Goal: Transaction & Acquisition: Book appointment/travel/reservation

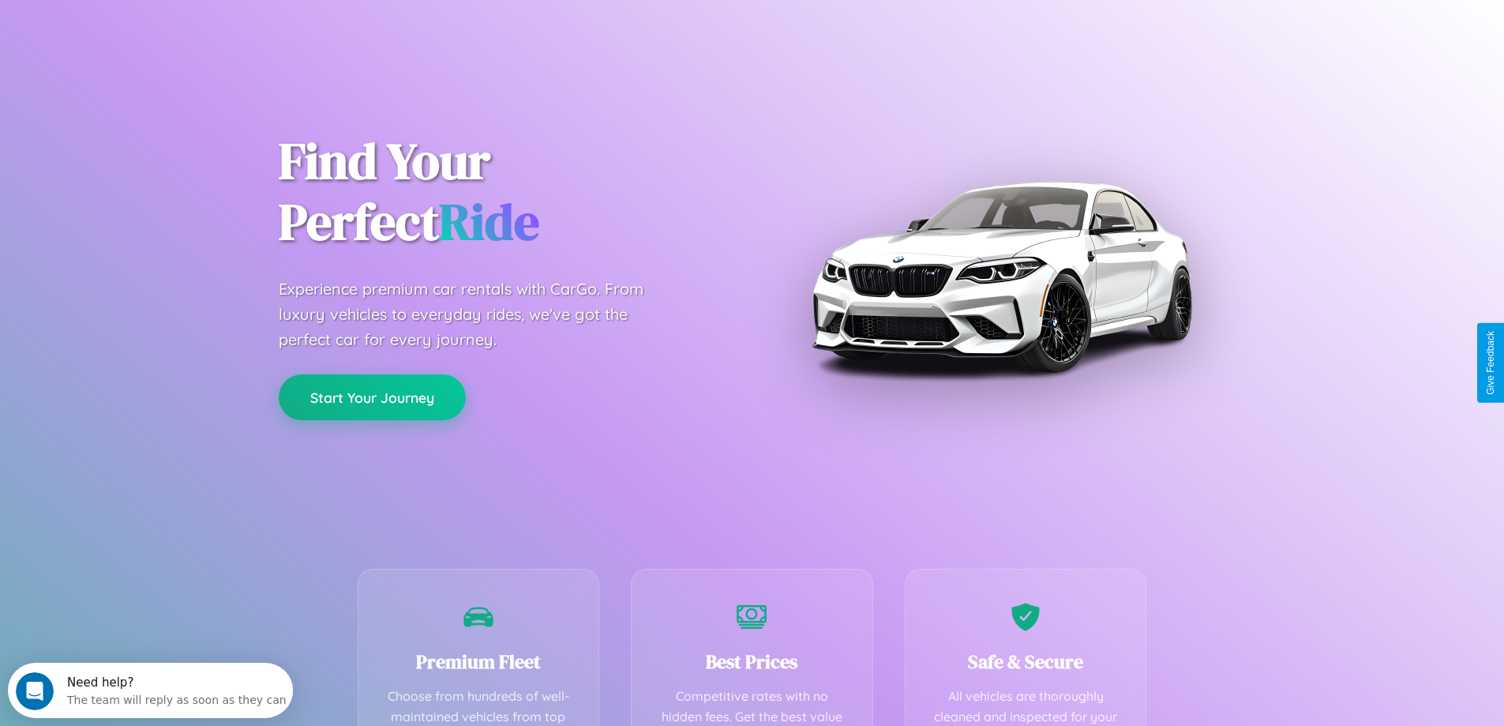
click at [372, 397] on button "Start Your Journey" at bounding box center [372, 397] width 187 height 46
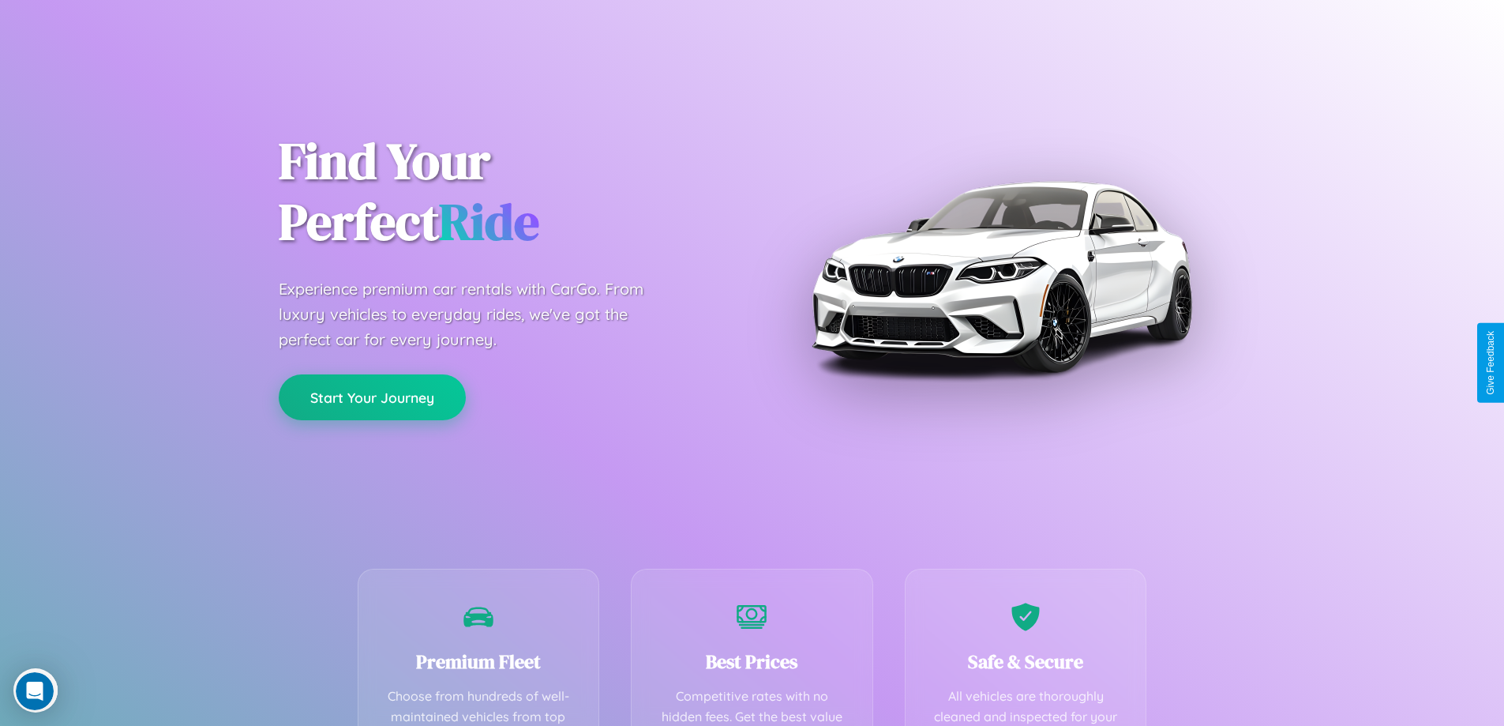
click at [372, 396] on button "Start Your Journey" at bounding box center [372, 397] width 187 height 46
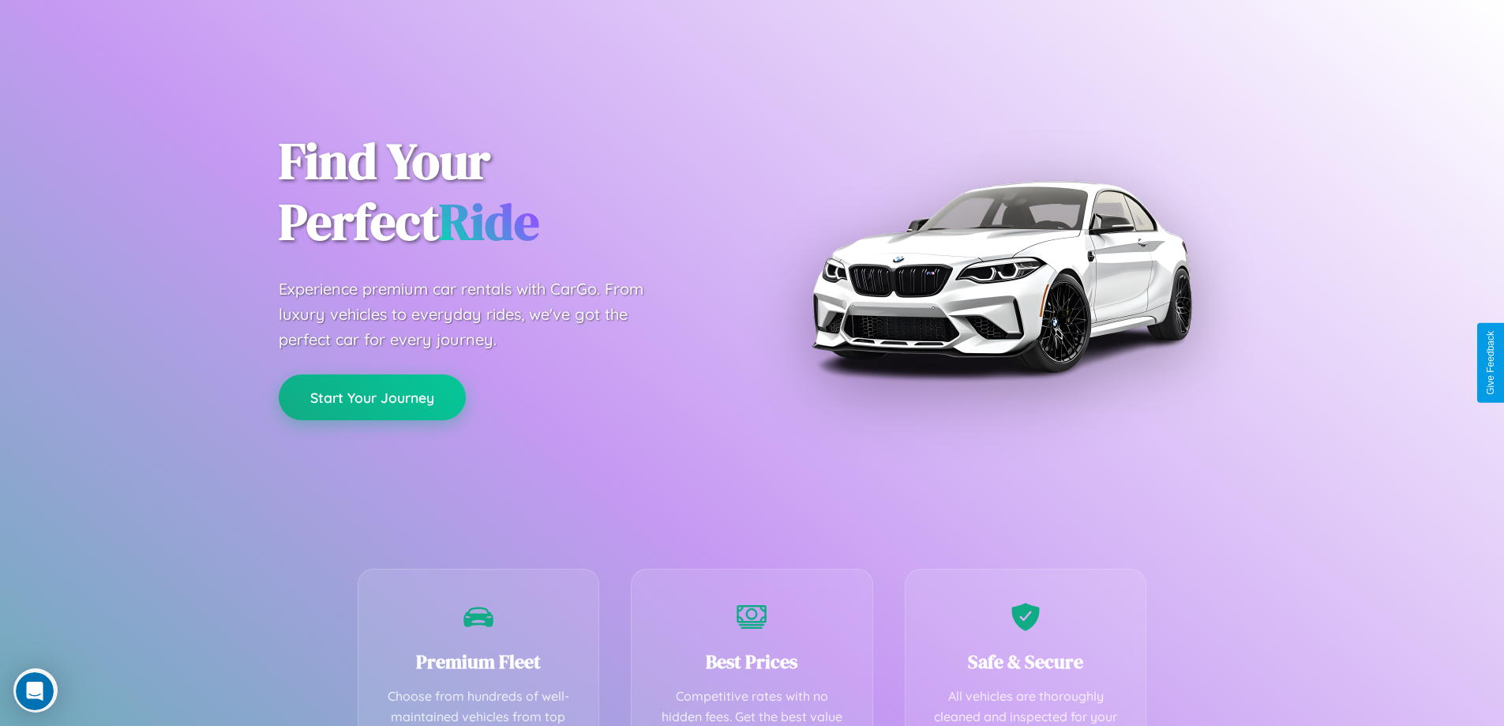
click at [372, 396] on button "Start Your Journey" at bounding box center [372, 397] width 187 height 46
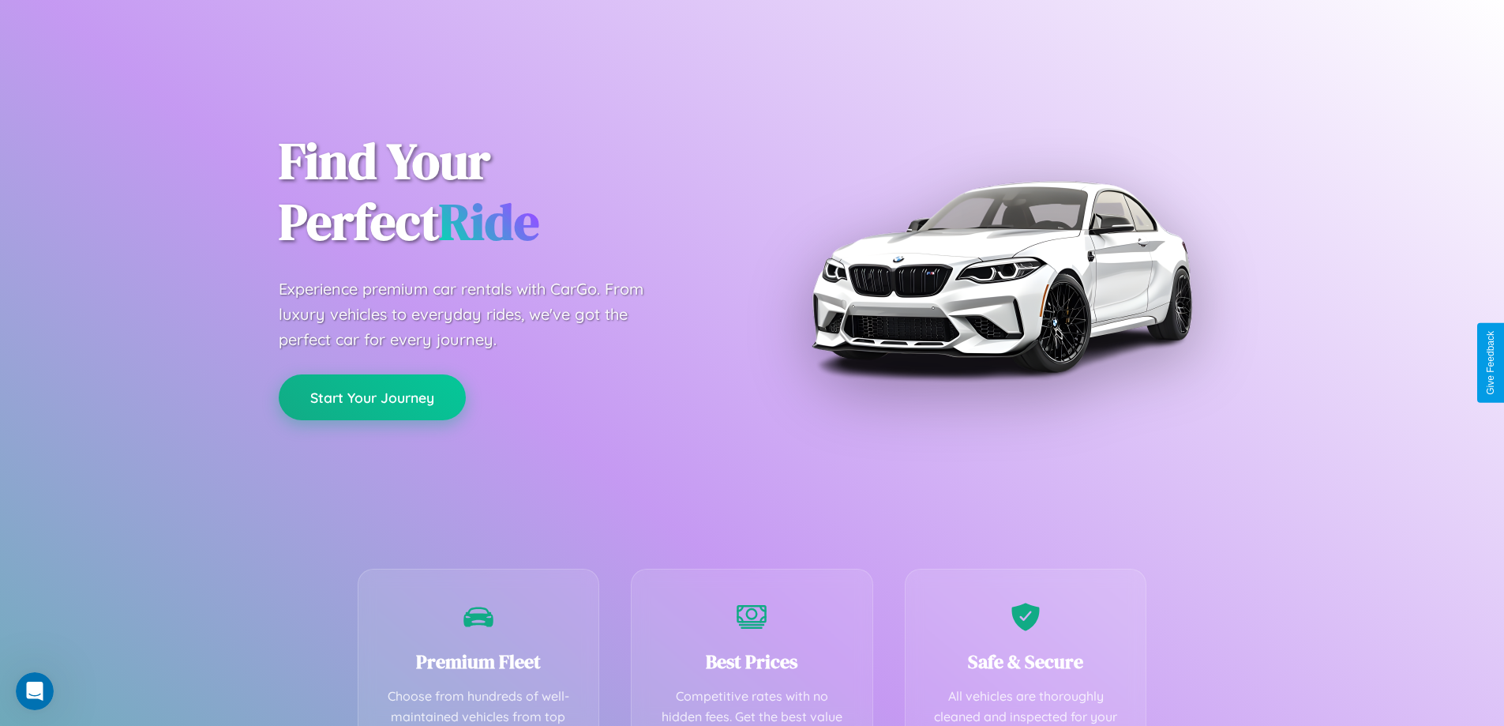
click at [372, 396] on button "Start Your Journey" at bounding box center [372, 397] width 187 height 46
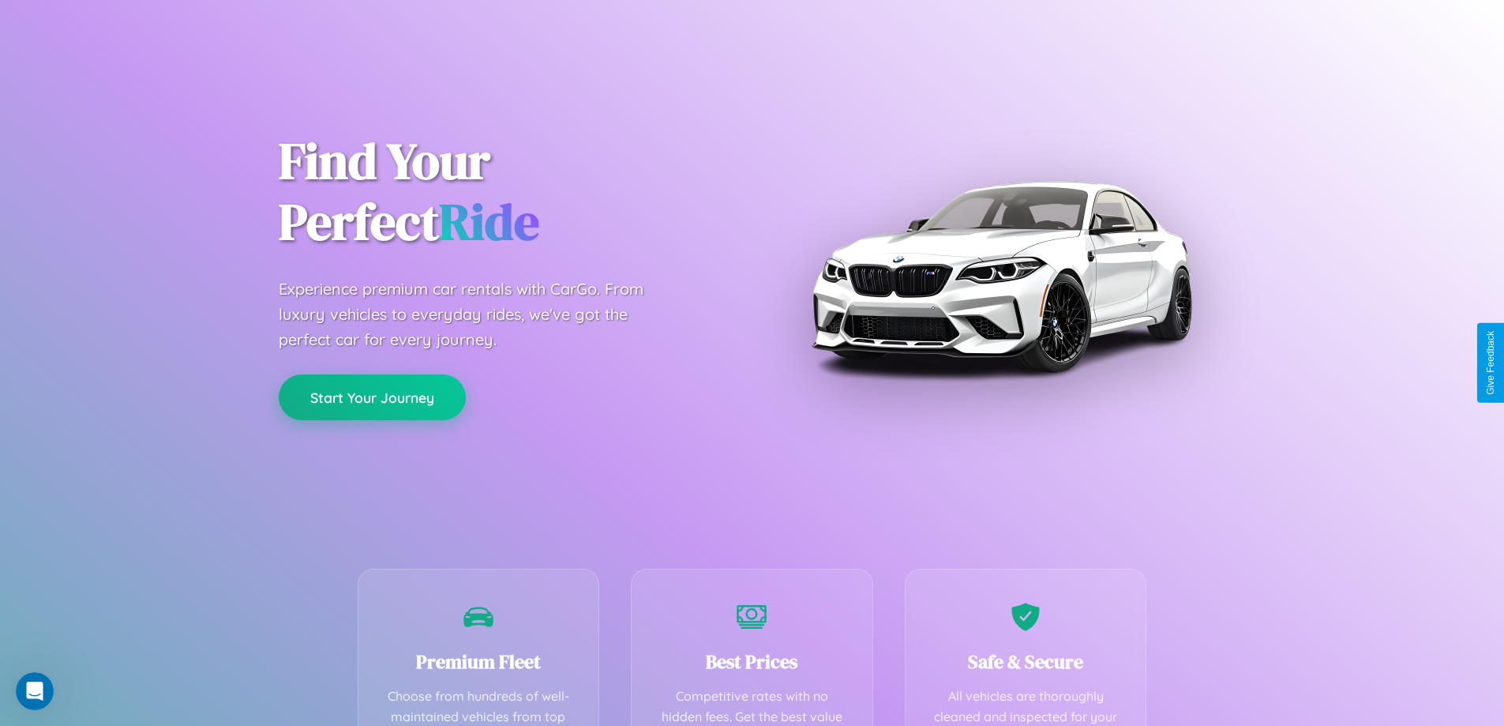
click at [372, 396] on button "Start Your Journey" at bounding box center [372, 397] width 187 height 46
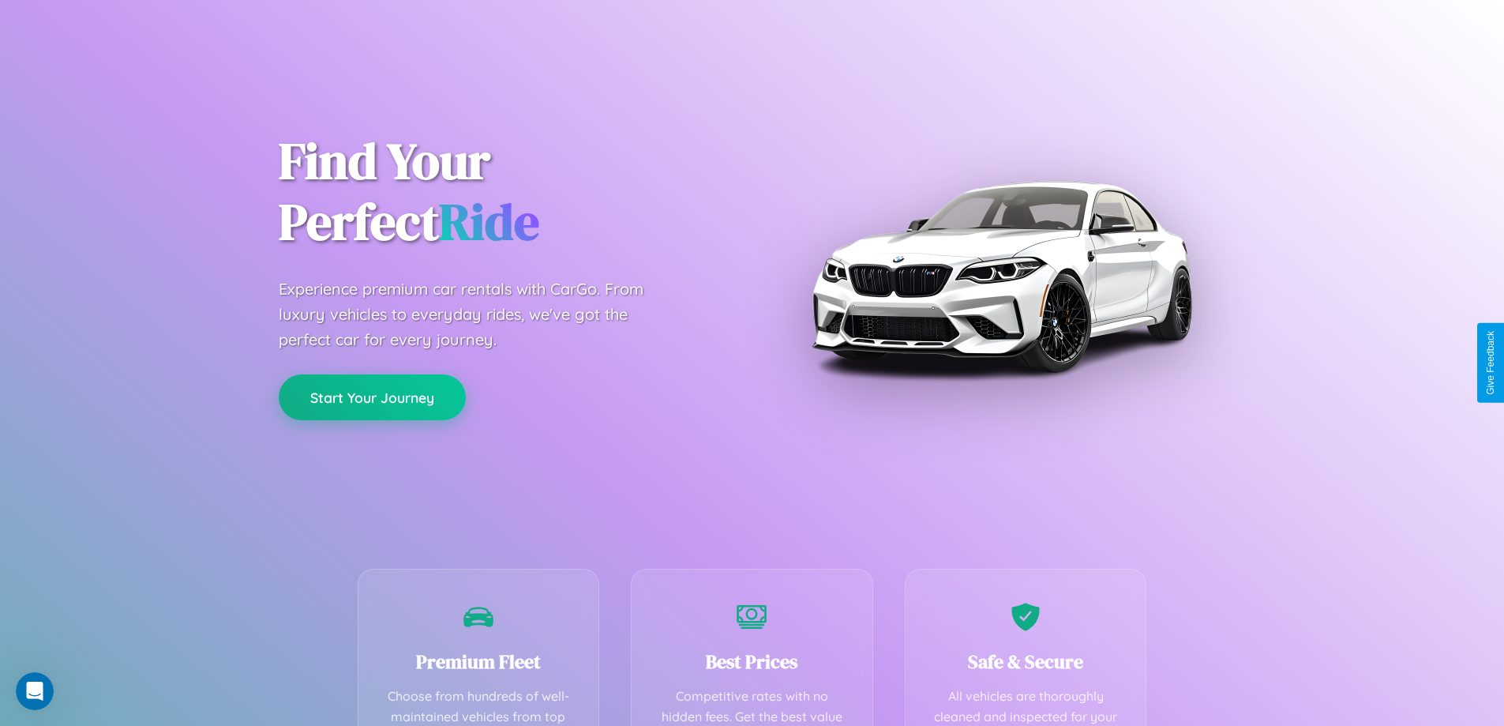
click at [372, 396] on button "Start Your Journey" at bounding box center [372, 397] width 187 height 46
